Goal: Task Accomplishment & Management: Complete application form

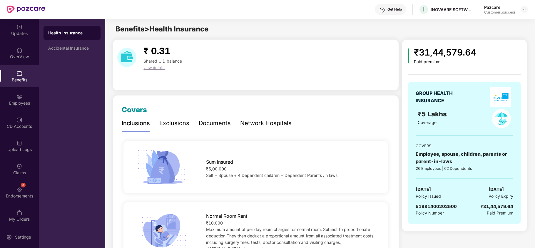
scroll to position [128, 0]
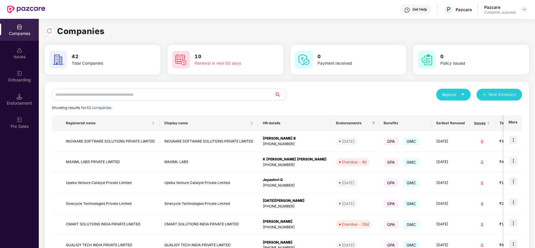
click at [105, 96] on input "text" at bounding box center [163, 95] width 223 height 12
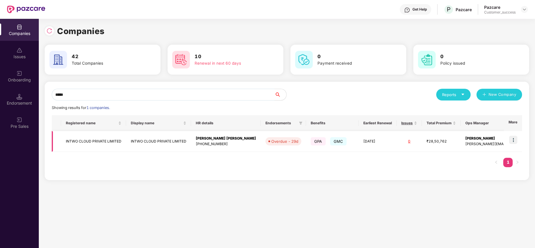
type input "*****"
click at [512, 141] on img at bounding box center [514, 140] width 8 height 8
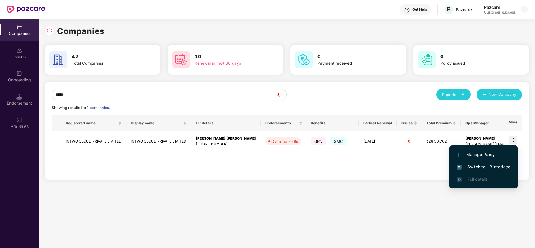
click at [497, 164] on span "Switch to HR interface" at bounding box center [484, 167] width 54 height 6
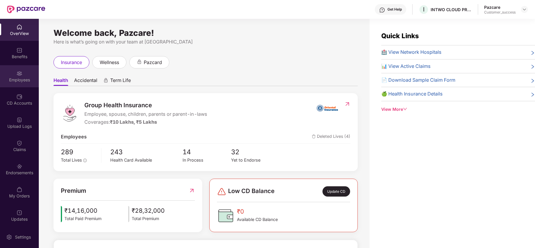
click at [25, 78] on div "Employees" at bounding box center [19, 80] width 39 height 6
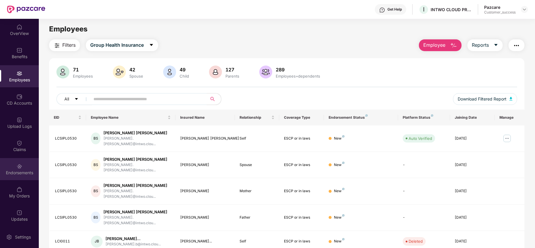
click at [16, 164] on img at bounding box center [19, 167] width 6 height 6
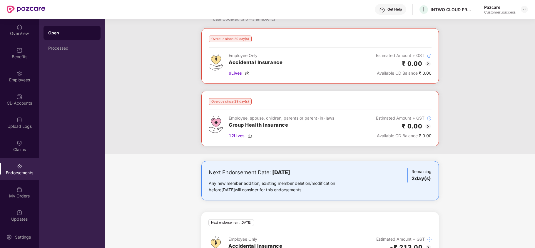
scroll to position [24, 0]
click at [428, 62] on img at bounding box center [428, 63] width 7 height 7
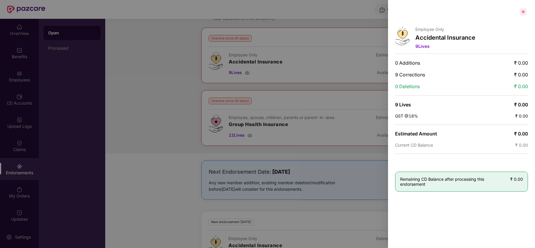
click at [524, 12] on div at bounding box center [523, 11] width 9 height 9
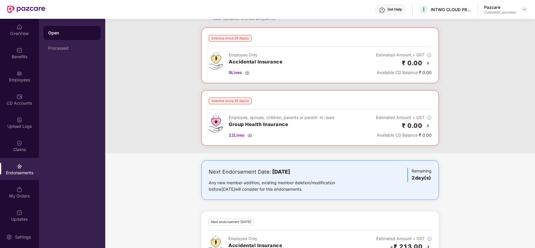
scroll to position [124, 0]
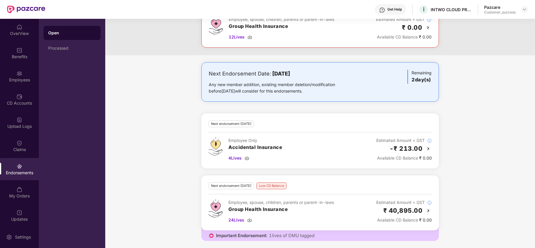
click at [432, 208] on img at bounding box center [428, 210] width 7 height 7
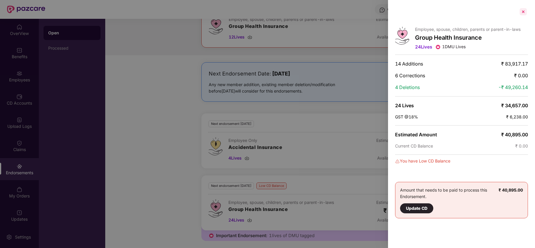
click at [524, 15] on div at bounding box center [523, 11] width 9 height 9
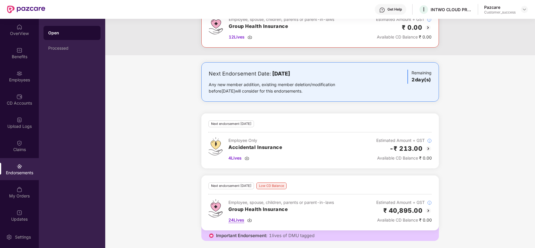
click at [240, 218] on span "24 Lives" at bounding box center [237, 220] width 16 height 6
click at [9, 78] on div "Employees" at bounding box center [19, 80] width 39 height 6
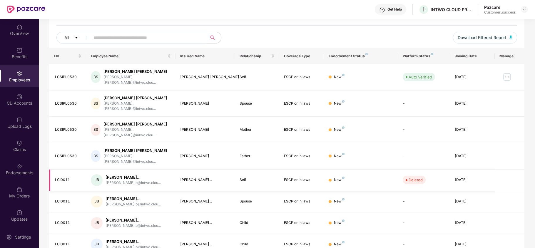
scroll to position [0, 0]
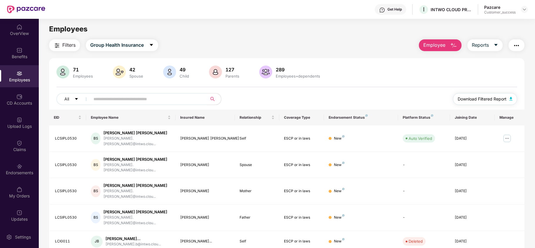
click at [487, 101] on span "Download Filtered Report" at bounding box center [482, 99] width 49 height 6
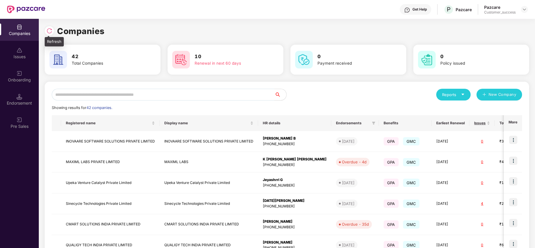
click at [51, 30] on img at bounding box center [49, 31] width 6 height 6
click at [20, 80] on div "Onboarding" at bounding box center [19, 80] width 39 height 6
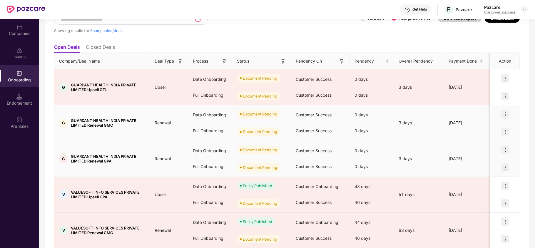
scroll to position [44, 0]
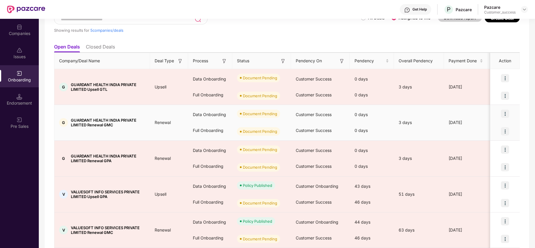
click at [505, 114] on img at bounding box center [505, 114] width 8 height 8
click at [496, 129] on span "Upload Documents" at bounding box center [477, 129] width 49 height 6
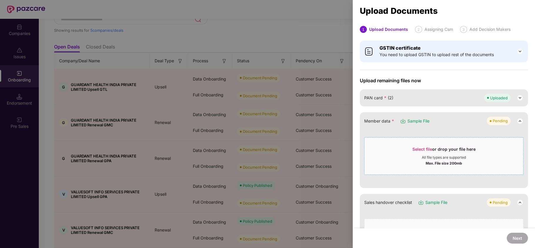
click at [426, 148] on span "Select file" at bounding box center [423, 149] width 20 height 5
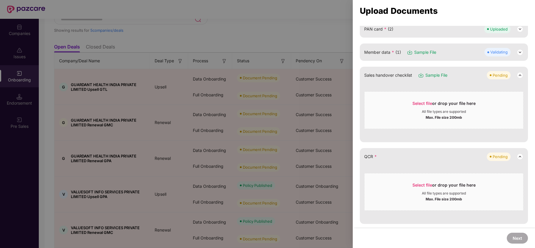
scroll to position [137, 0]
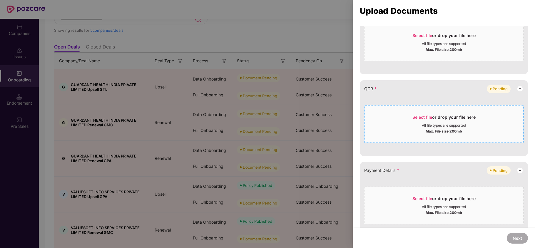
click at [426, 116] on span "Select file" at bounding box center [423, 117] width 20 height 5
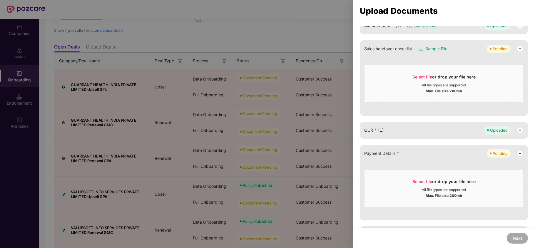
scroll to position [95, 0]
click at [425, 182] on span "Select file" at bounding box center [423, 182] width 20 height 5
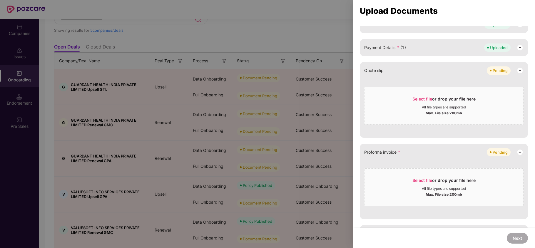
scroll to position [202, 0]
click at [420, 98] on span "Select file" at bounding box center [423, 98] width 20 height 5
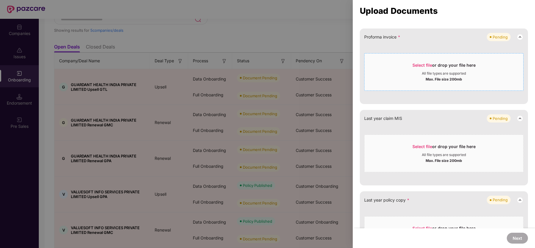
scroll to position [258, 0]
click at [426, 65] on span "Select file" at bounding box center [423, 64] width 20 height 5
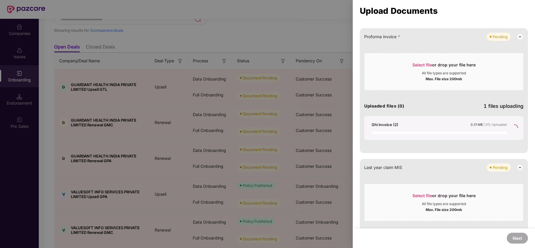
scroll to position [242, 0]
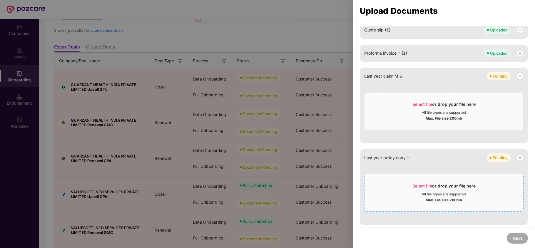
click at [425, 185] on span "Select file" at bounding box center [423, 186] width 20 height 5
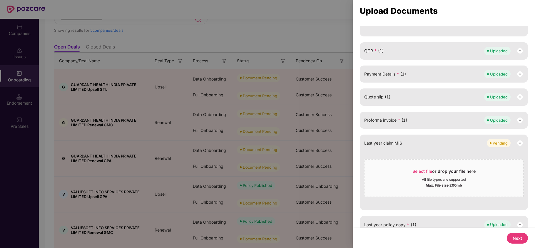
scroll to position [184, 0]
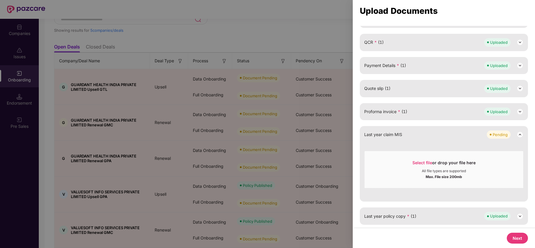
click at [515, 234] on button "Next" at bounding box center [517, 238] width 21 height 11
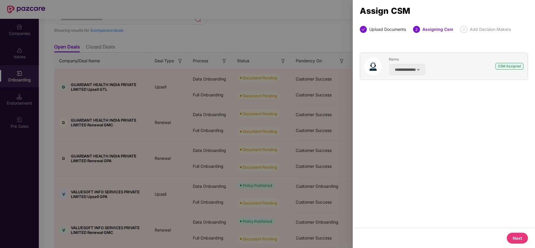
scroll to position [0, 0]
click at [515, 234] on button "Next" at bounding box center [517, 238] width 21 height 11
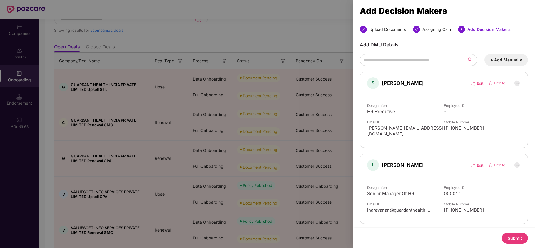
click at [515, 234] on button "Submit" at bounding box center [515, 238] width 26 height 11
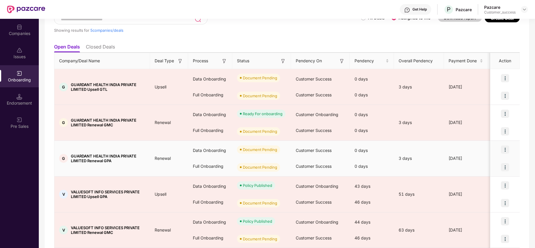
click at [504, 152] on img at bounding box center [505, 150] width 8 height 8
click at [485, 163] on span "Upload Documents" at bounding box center [477, 165] width 49 height 6
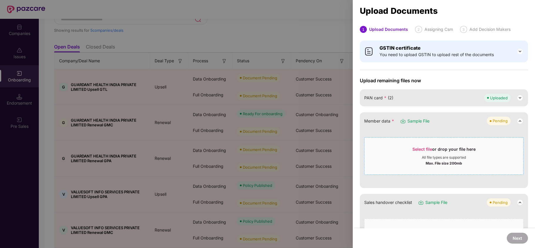
click at [423, 148] on span "Select file" at bounding box center [423, 149] width 20 height 5
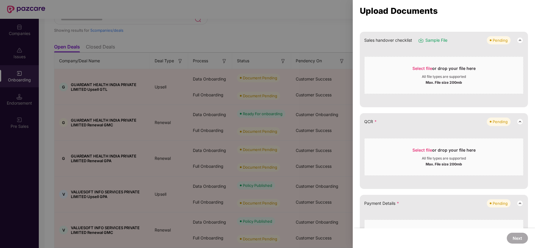
scroll to position [106, 0]
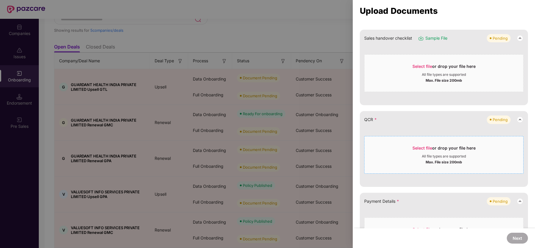
click at [422, 146] on span "Select file" at bounding box center [423, 148] width 20 height 5
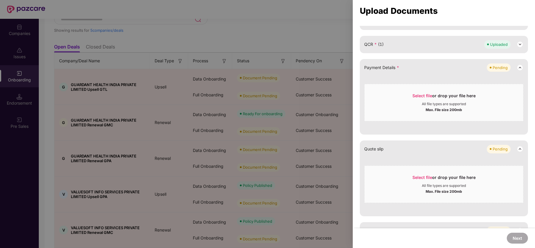
scroll to position [182, 0]
click at [421, 94] on span "Select file" at bounding box center [423, 95] width 20 height 5
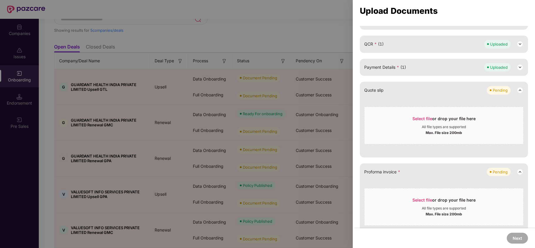
scroll to position [203, 0]
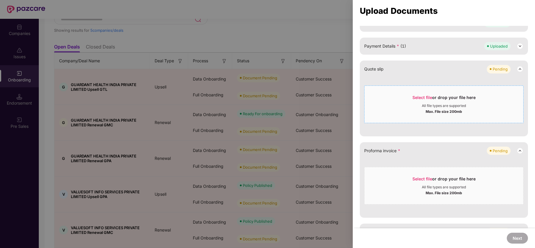
click at [423, 96] on span "Select file" at bounding box center [423, 97] width 20 height 5
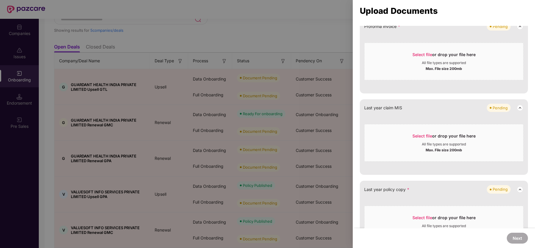
scroll to position [269, 0]
click at [423, 54] on span "Select file" at bounding box center [423, 54] width 20 height 5
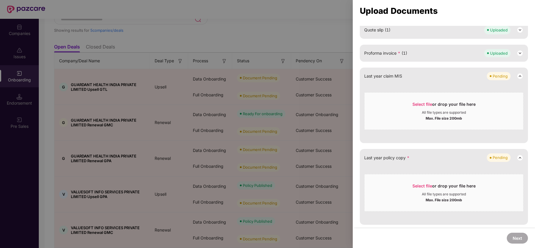
scroll to position [242, 0]
click at [427, 184] on span "Select file" at bounding box center [423, 186] width 20 height 5
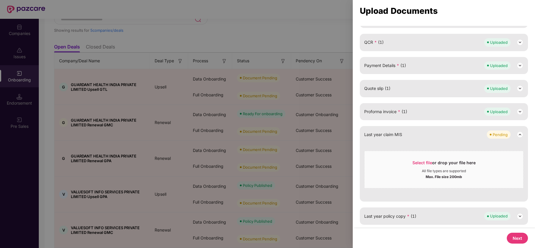
scroll to position [184, 0]
click at [515, 239] on button "Next" at bounding box center [517, 238] width 21 height 11
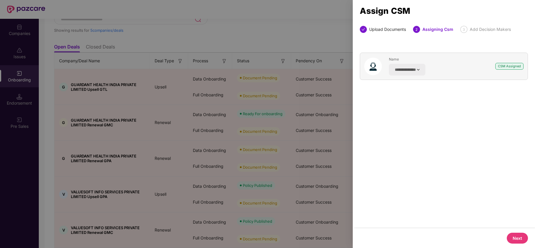
scroll to position [0, 0]
click at [515, 239] on button "Next" at bounding box center [517, 238] width 21 height 11
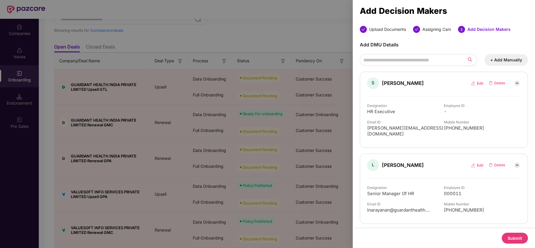
click at [479, 163] on img at bounding box center [477, 165] width 13 height 5
select select "**********"
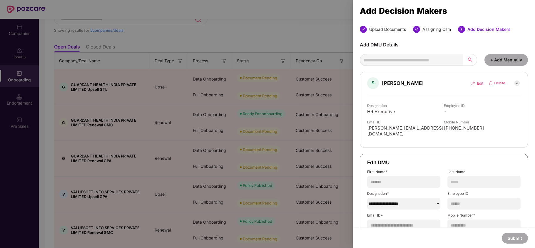
click at [431, 170] on div "First Name* *******" at bounding box center [403, 179] width 73 height 18
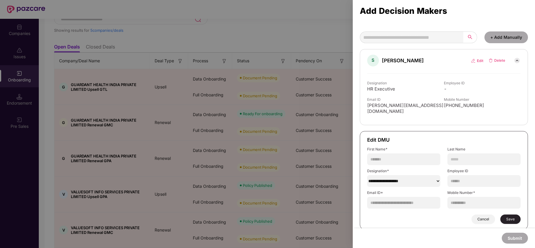
click at [482, 215] on button "Cancel" at bounding box center [484, 219] width 24 height 9
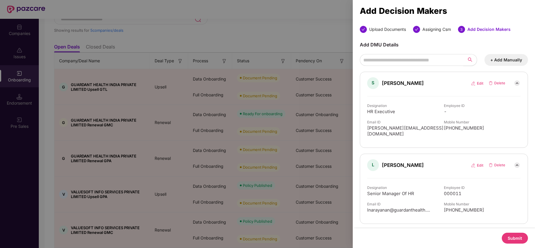
click at [515, 234] on button "Submit" at bounding box center [515, 238] width 26 height 11
